Goal: Task Accomplishment & Management: Manage account settings

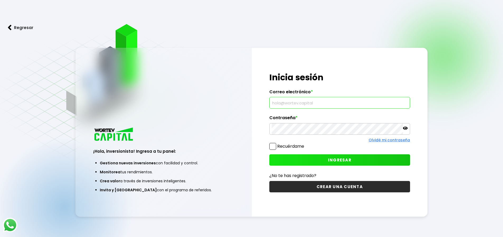
click at [324, 103] on input "text" at bounding box center [340, 102] width 136 height 11
type input "[PERSON_NAME][EMAIL_ADDRESS][PERSON_NAME][DOMAIN_NAME]"
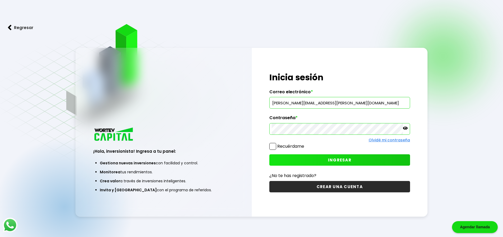
click at [349, 160] on span "INGRESAR" at bounding box center [340, 160] width 24 height 6
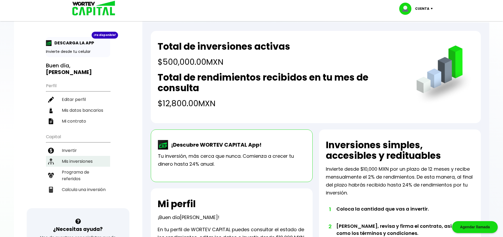
click at [85, 156] on li "Mis inversiones" at bounding box center [78, 161] width 64 height 11
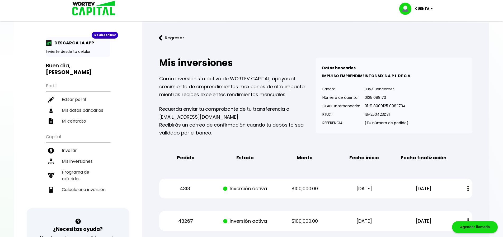
click at [469, 189] on button at bounding box center [468, 188] width 7 height 11
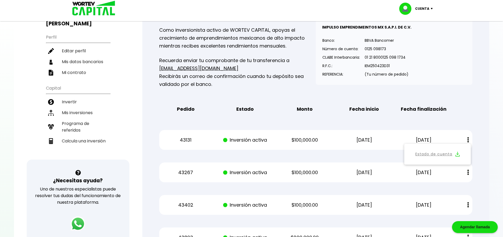
scroll to position [53, 0]
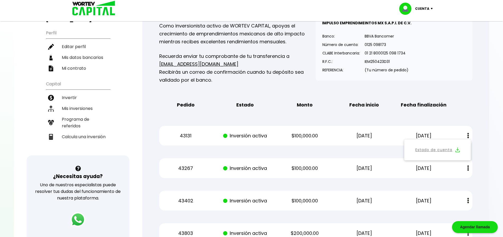
click at [212, 147] on div "Mis inversiones Como inversionista activo de WORTEV CAPITAL, apoyas el crecimie…" at bounding box center [316, 123] width 330 height 255
drag, startPoint x: 443, startPoint y: 31, endPoint x: 435, endPoint y: 6, distance: 26.3
click at [442, 28] on div "Datos bancarios VER MENOS IMPULSO EMPRENDIMEINTOS MX S.A.P.I. DE C.V. Banco: Nú…" at bounding box center [394, 43] width 157 height 76
click at [432, 8] on img at bounding box center [433, 9] width 7 height 2
click at [418, 33] on li "Cerrar sesión" at bounding box center [417, 35] width 42 height 11
